Goal: Task Accomplishment & Management: Use online tool/utility

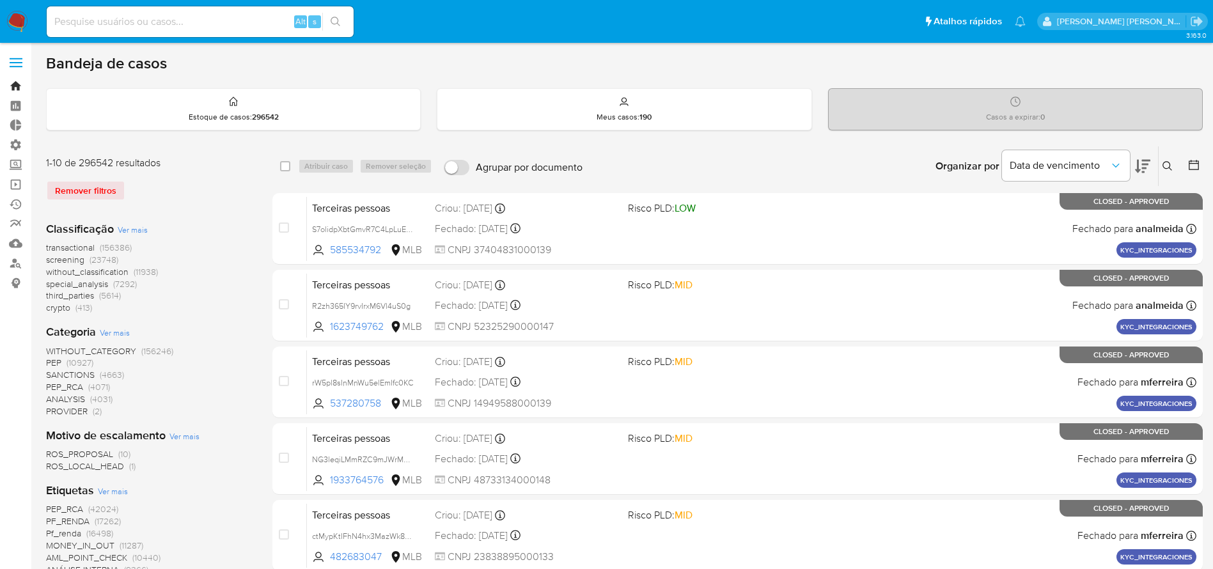
click at [15, 82] on link "Bandeja" at bounding box center [76, 86] width 152 height 20
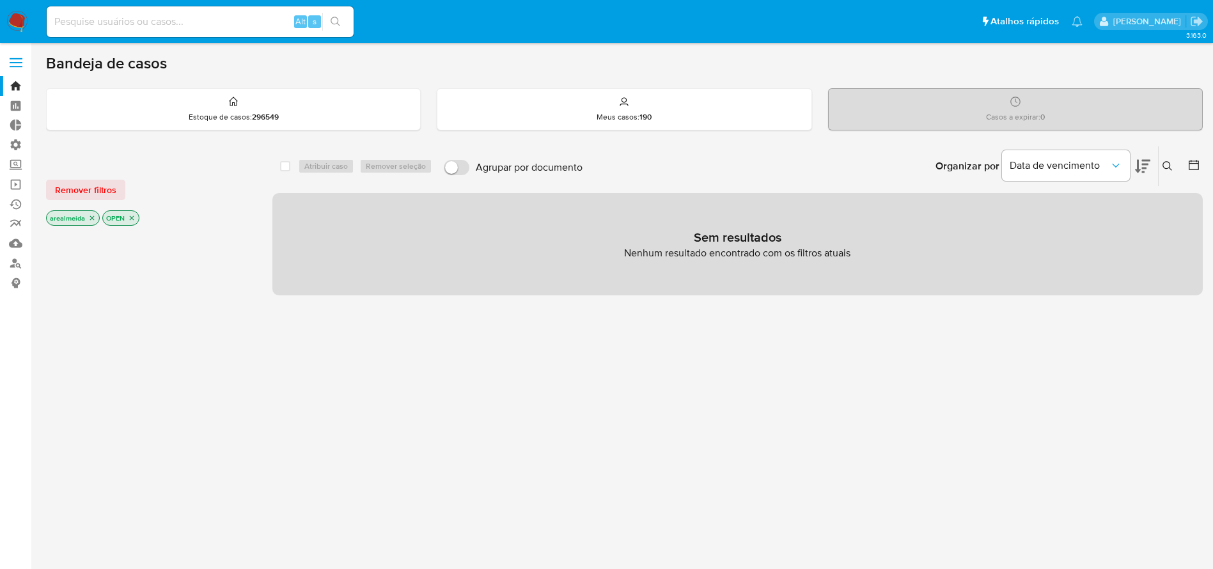
click at [1169, 164] on icon at bounding box center [1168, 166] width 10 height 10
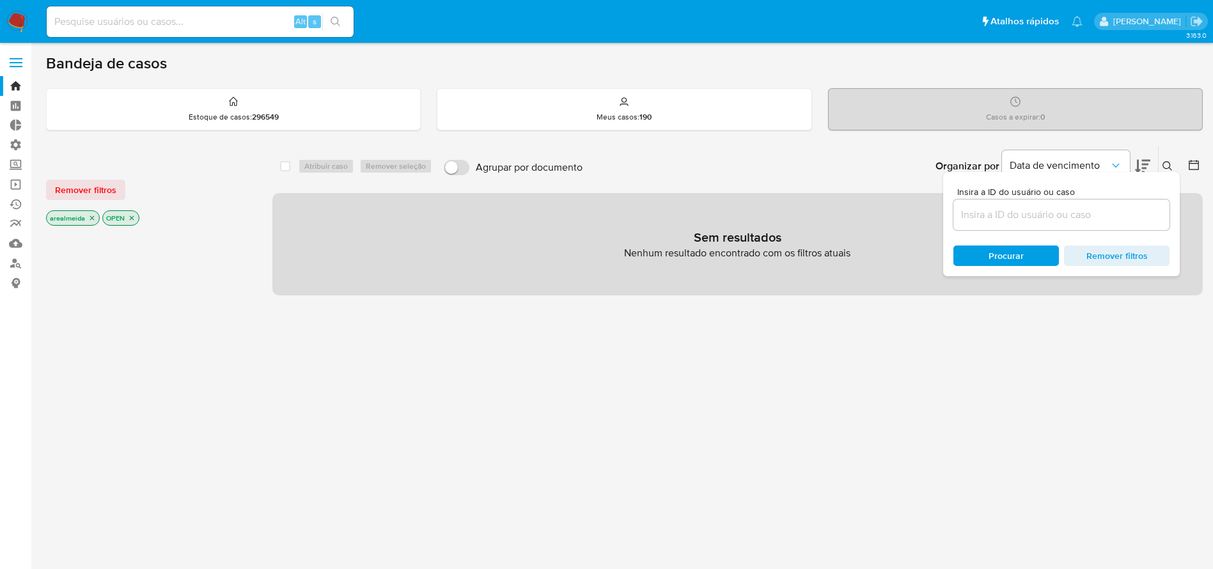
click at [1050, 224] on div at bounding box center [1062, 215] width 216 height 31
click at [1047, 221] on input at bounding box center [1062, 215] width 216 height 17
paste input "hCvFzmzkAJjxrtY3P4cpMaCP"
click at [1107, 212] on input "hCvFzmzkAJjxrtY3P4cpMaCP" at bounding box center [1062, 215] width 216 height 17
type input "hCvFzmzkAJjxrtY3P4cpMaCP"
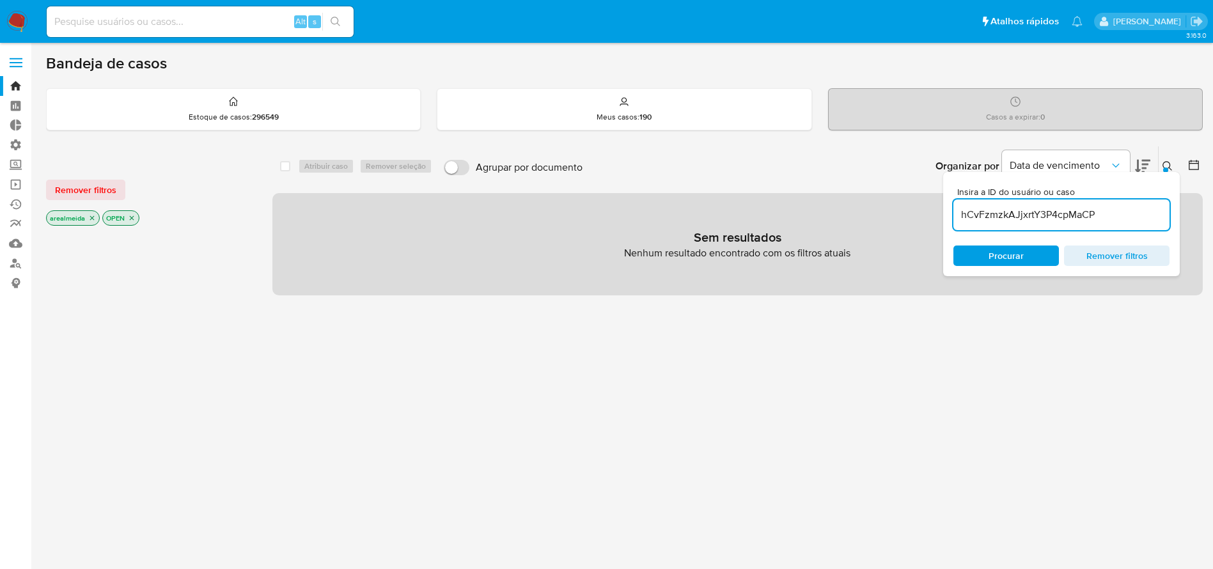
click at [1013, 257] on span "Procurar" at bounding box center [1006, 256] width 35 height 20
click at [92, 216] on icon "close-filter" at bounding box center [92, 218] width 8 height 8
click at [77, 219] on icon "close-filter" at bounding box center [76, 218] width 4 height 4
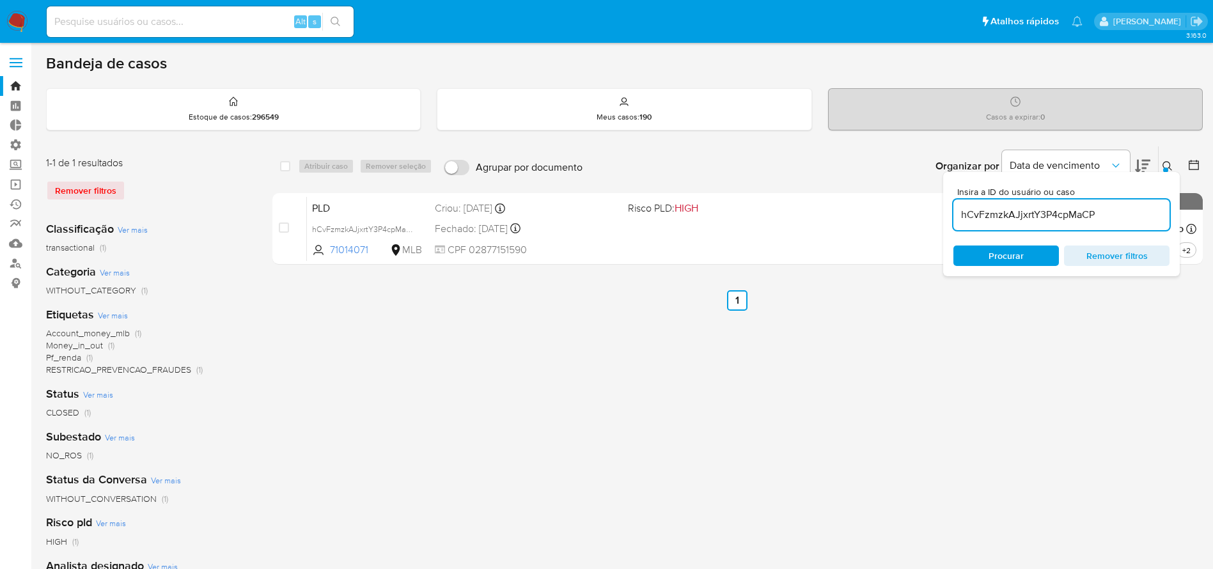
click at [844, 304] on ul "Anterior 1 Siguiente" at bounding box center [738, 300] width 931 height 20
click at [1098, 257] on span "Remover filtros" at bounding box center [1117, 256] width 88 height 18
click at [881, 371] on div "select-all-cases-checkbox Atribuir caso Remover seleção Agrupar por documento O…" at bounding box center [738, 427] width 931 height 562
click at [1081, 215] on input at bounding box center [1062, 215] width 216 height 17
paste input "hCvFzmzkAJjxrtY3P4cpMaCP"
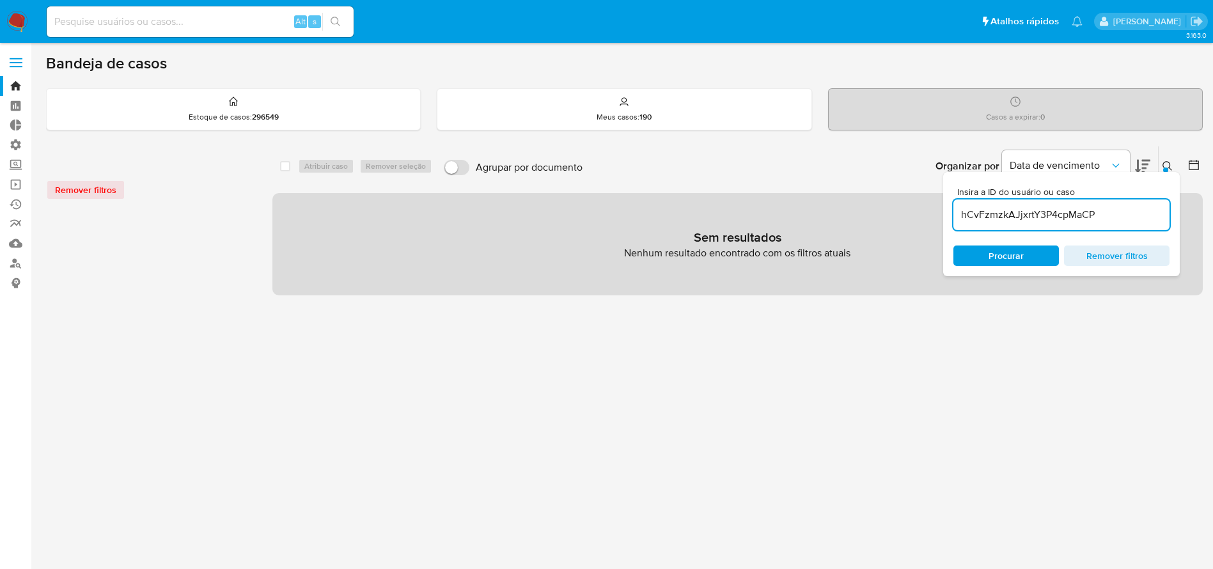
click at [1098, 216] on input "hCvFzmzkAJjxrtY3P4cpMaCP" at bounding box center [1062, 215] width 216 height 17
click at [1100, 215] on input "hCvFzmzkAJjxrtY3P4cpMaCP" at bounding box center [1062, 215] width 216 height 17
type input "hCvFzmzkAJjxrtY3P4cpMaCP"
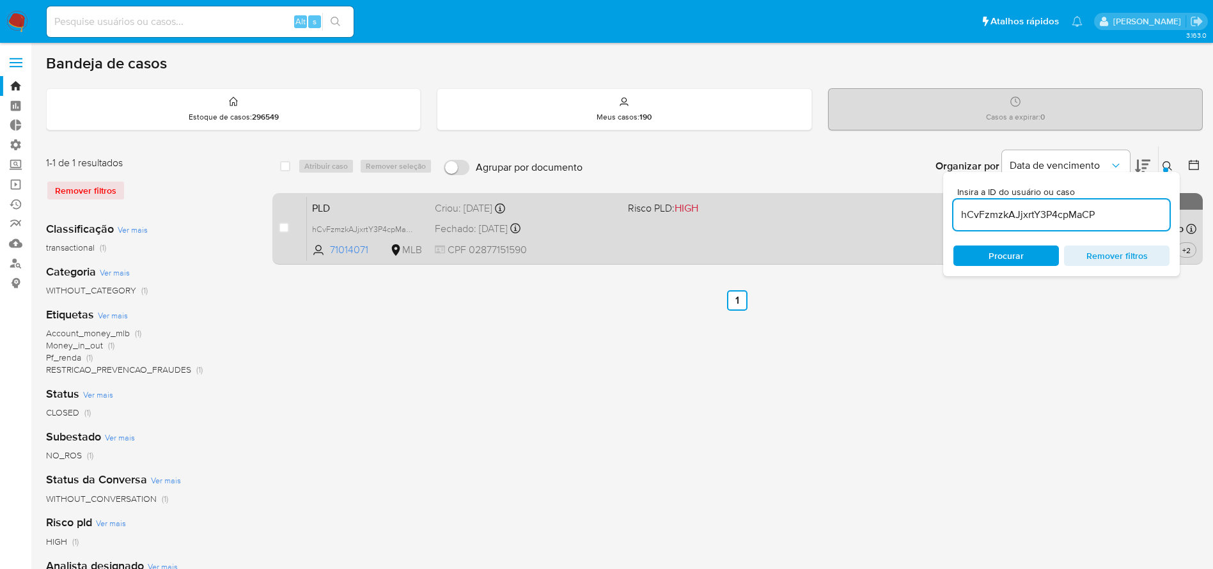
click at [290, 232] on div "case-item-checkbox Incapaz de atribuir o caso" at bounding box center [293, 228] width 28 height 65
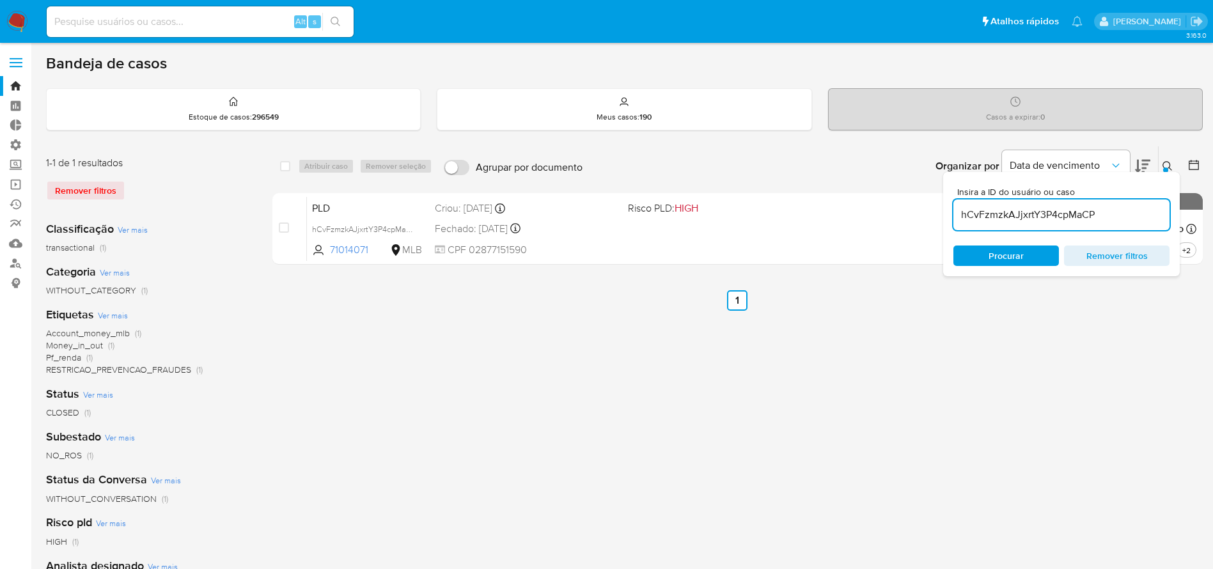
click at [715, 265] on div "select-all-cases-checkbox Atribuir caso Remover seleção Agrupar por documento O…" at bounding box center [738, 208] width 931 height 124
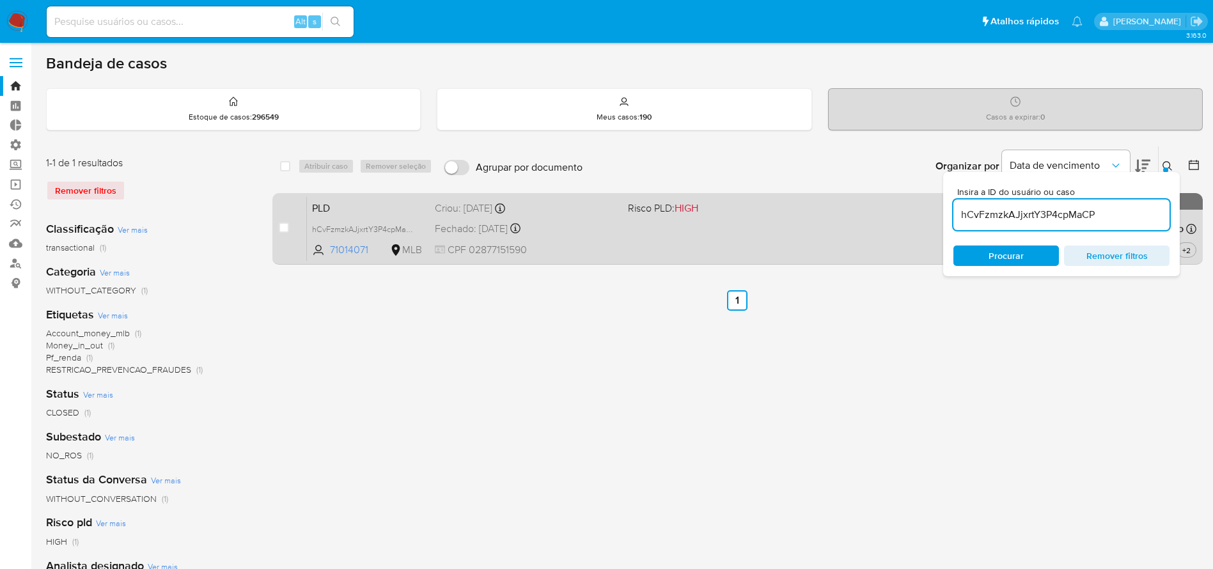
click at [553, 238] on div "PLD hCvFzmzkAJjxrtY3P4cpMaCP 71014071 MLB Risco PLD: HIGH Criou: 12/10/2025 Cri…" at bounding box center [752, 228] width 890 height 65
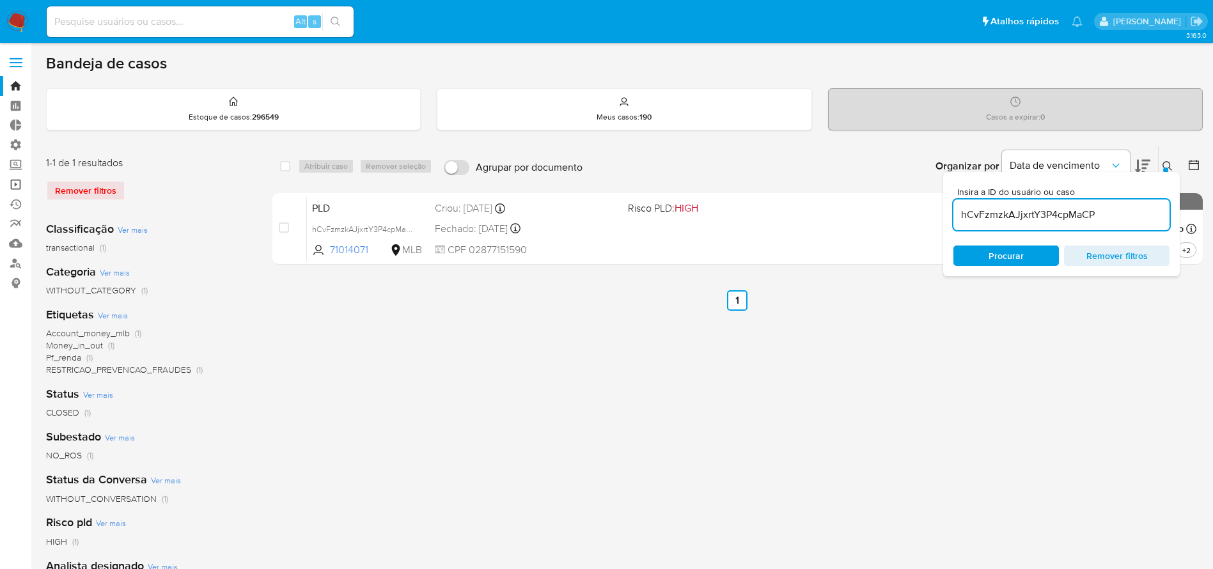
click at [23, 183] on link "Operações em massa" at bounding box center [76, 185] width 152 height 20
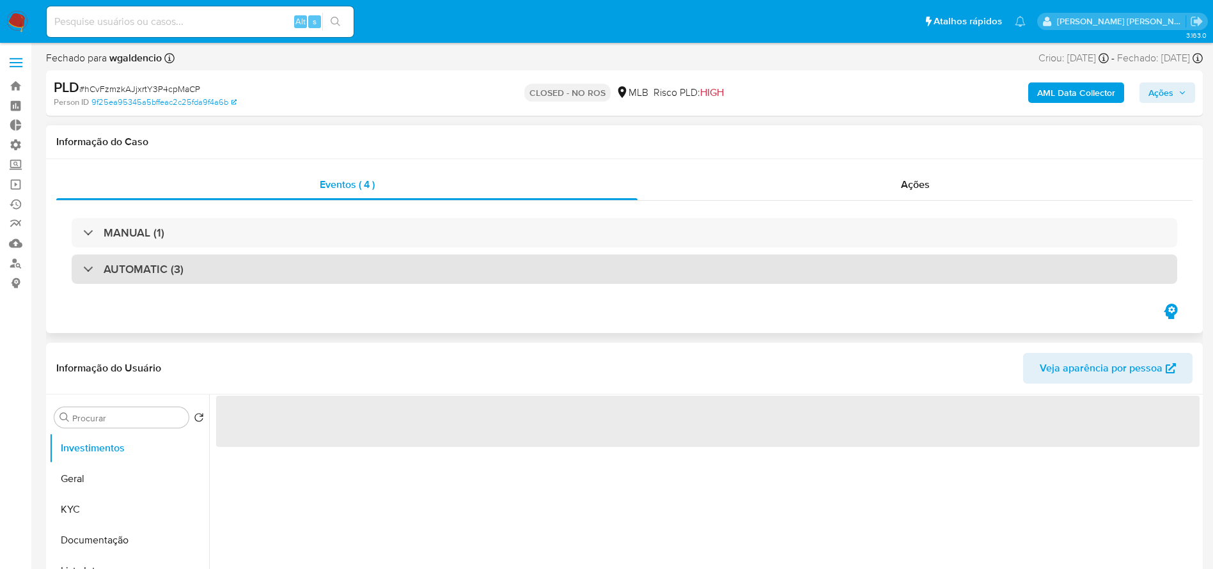
select select "10"
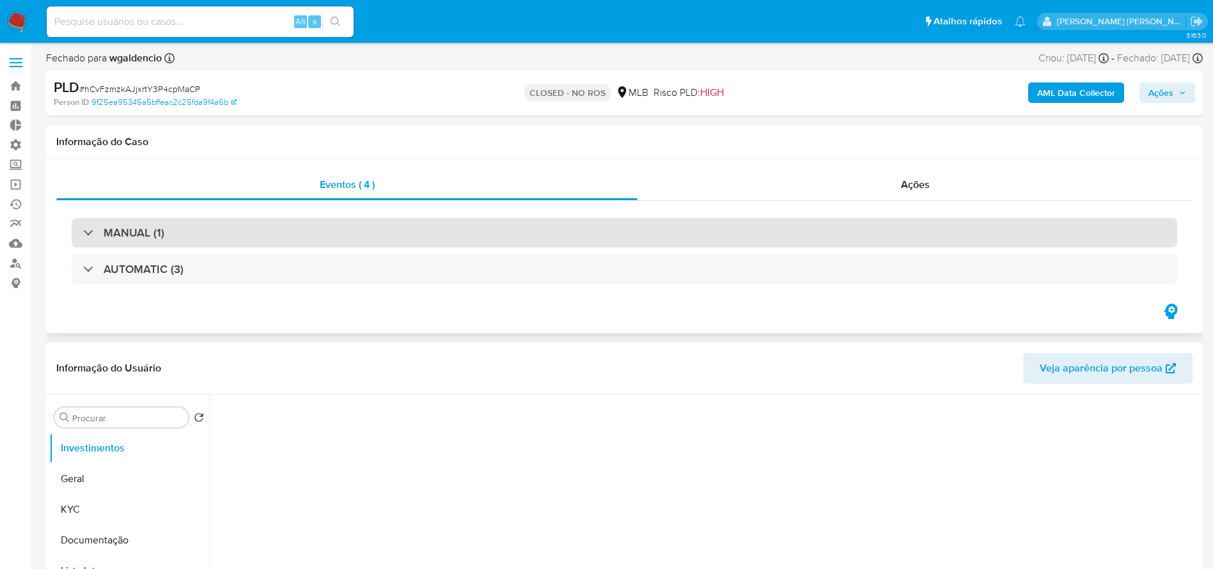
click at [335, 243] on div "MANUAL (1)" at bounding box center [625, 232] width 1106 height 29
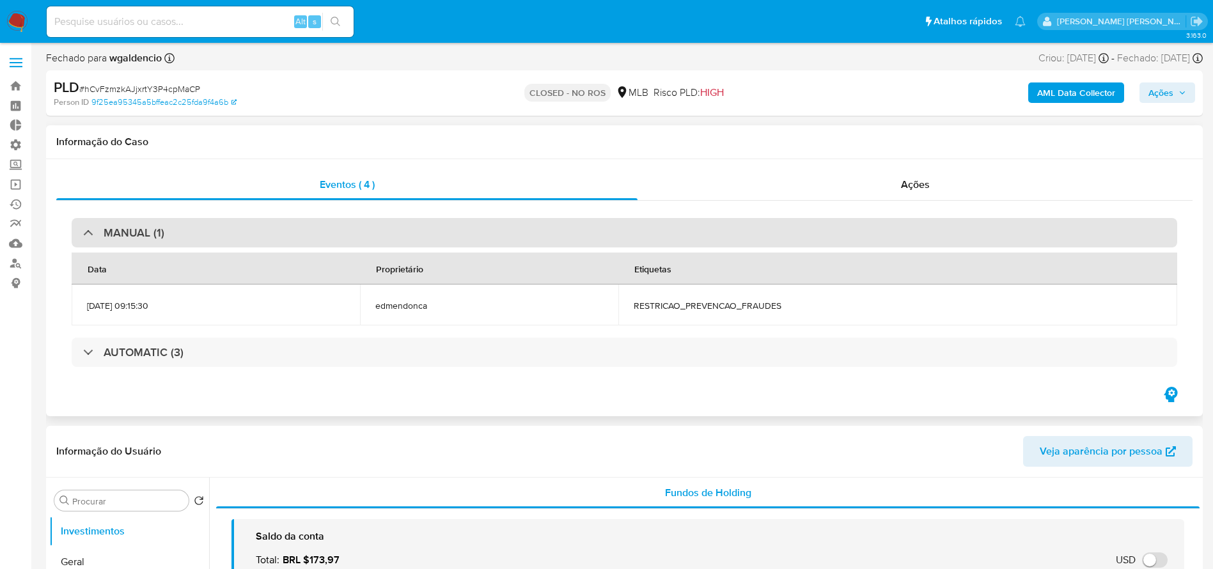
click at [335, 232] on div "MANUAL (1)" at bounding box center [625, 232] width 1106 height 29
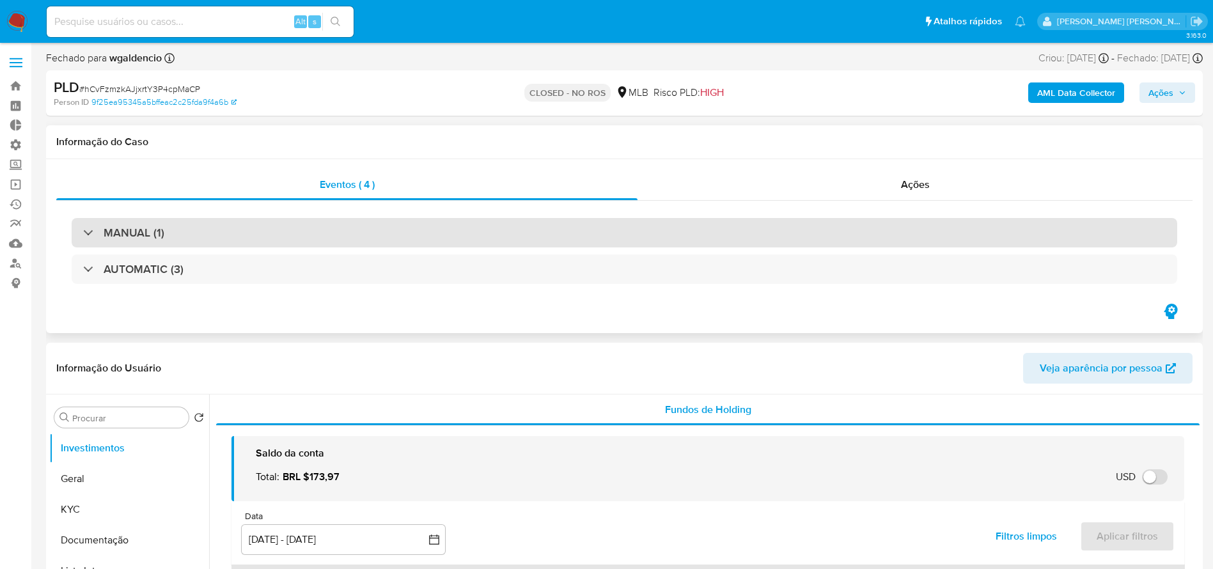
click at [335, 232] on div "MANUAL (1)" at bounding box center [625, 232] width 1106 height 29
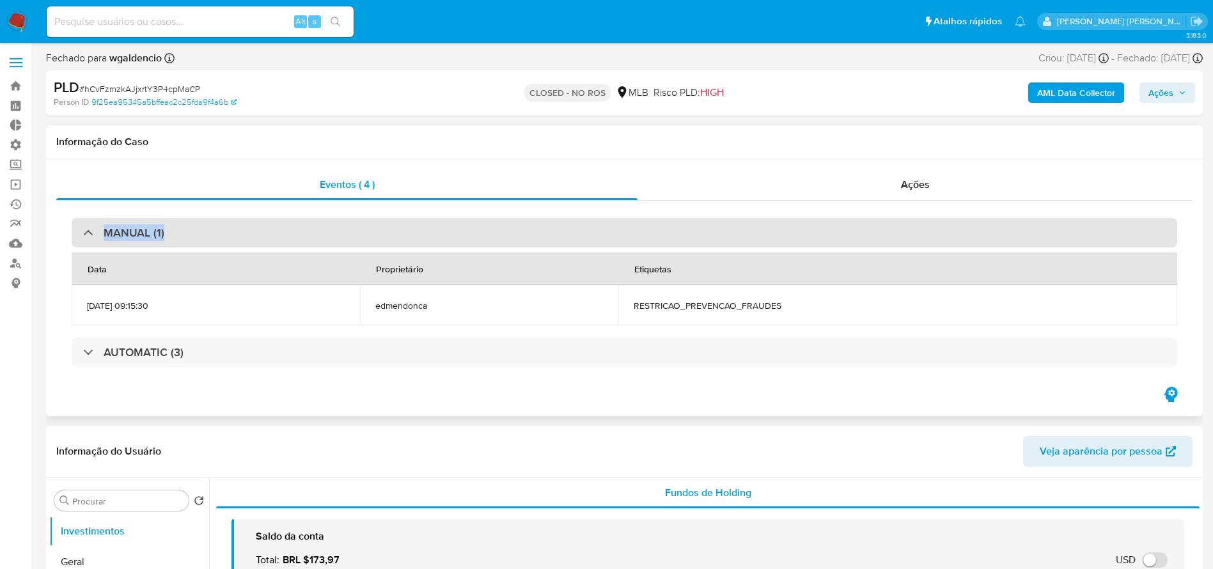
click at [335, 232] on div "MANUAL (1)" at bounding box center [625, 232] width 1106 height 29
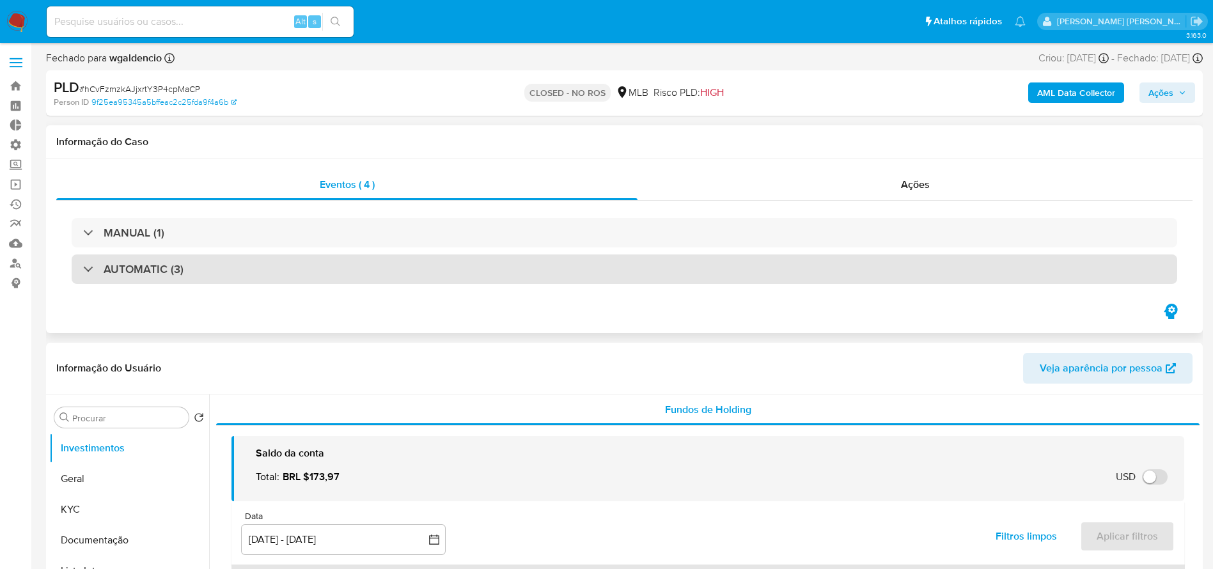
click at [331, 266] on div "AUTOMATIC (3)" at bounding box center [625, 269] width 1106 height 29
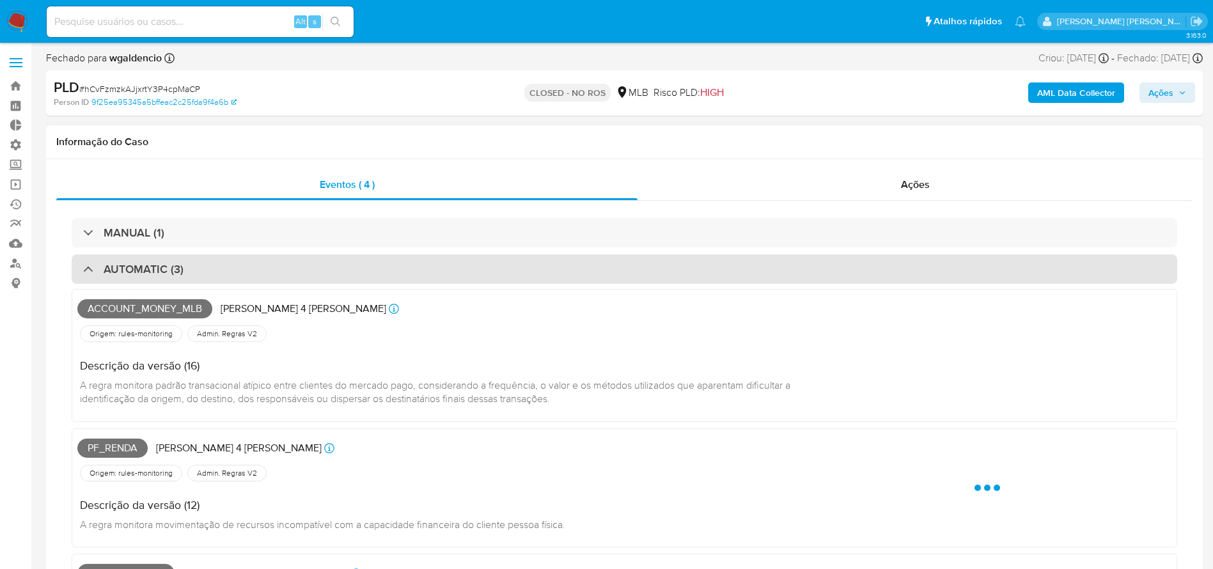
click at [331, 266] on div "AUTOMATIC (3)" at bounding box center [625, 269] width 1106 height 29
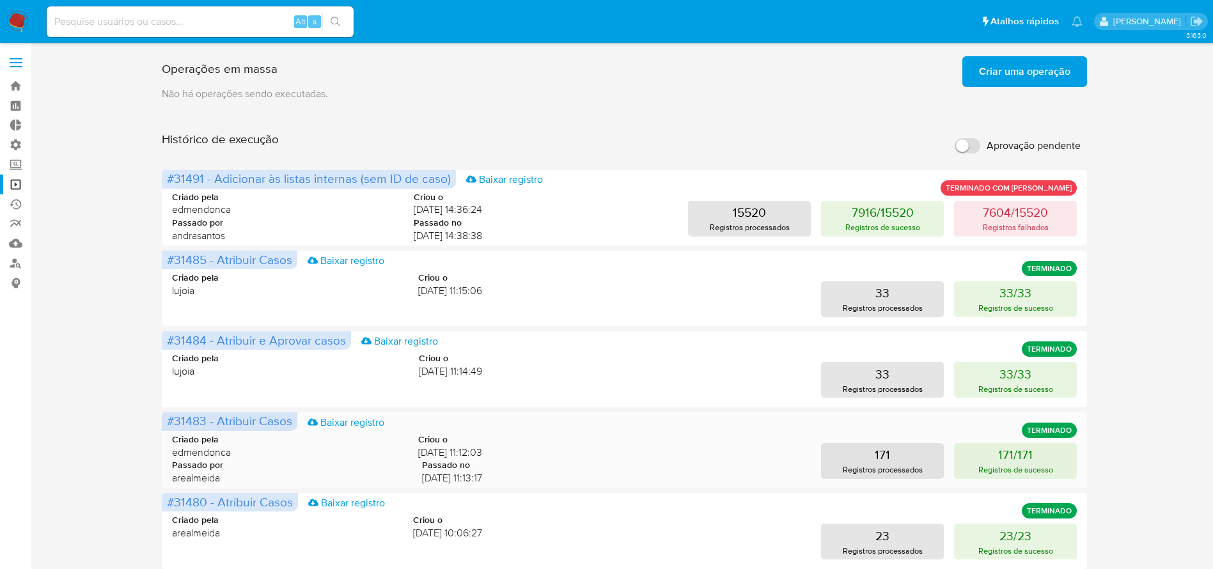
click at [571, 480] on div "Criado pela edmendonca Criou o 15/10/2025 11:12:03 Passado por arealmeida Passa…" at bounding box center [624, 456] width 905 height 77
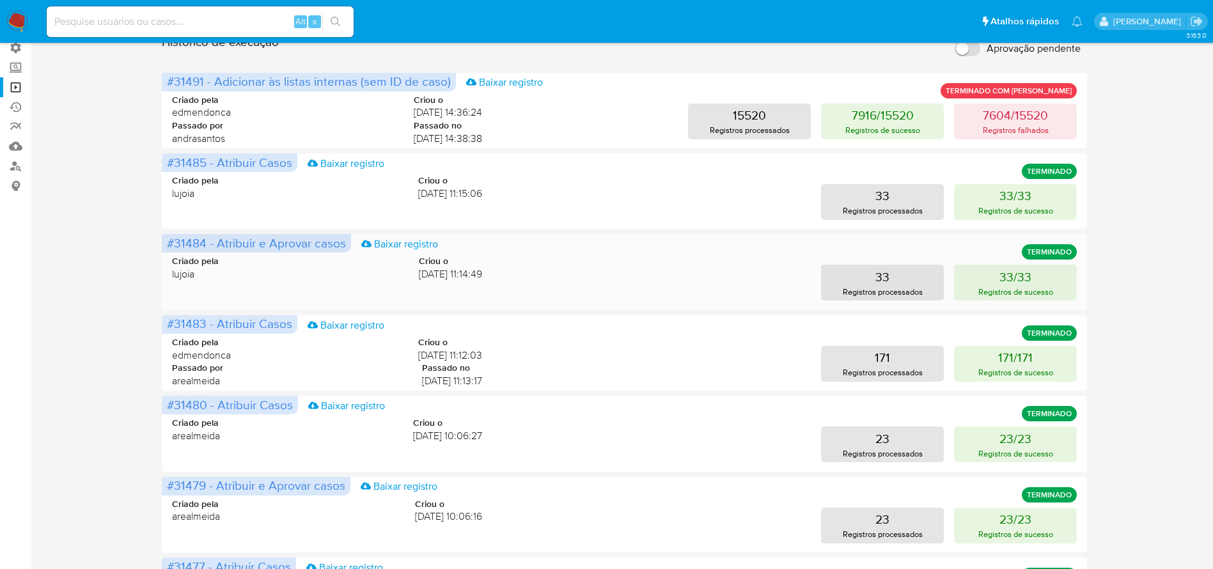
scroll to position [192, 0]
